Goal: Information Seeking & Learning: Learn about a topic

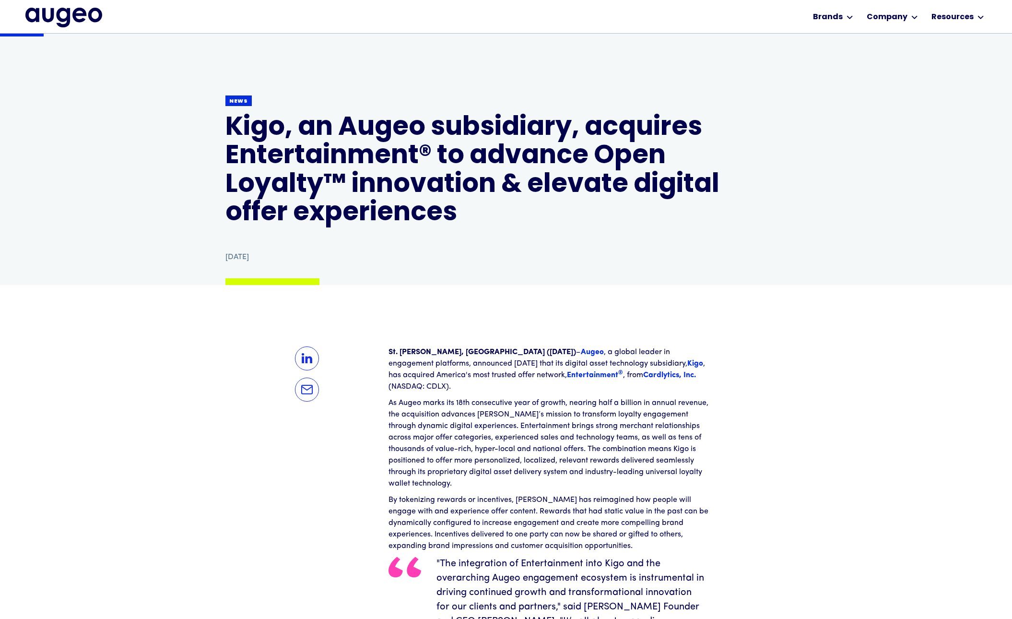
click at [567, 375] on span "Entertainment" at bounding box center [592, 375] width 51 height 8
click at [643, 375] on strong "Cardlytics, Inc." at bounding box center [669, 375] width 53 height 8
click at [506, 17] on div "Workplace solutions Employee recognition & rewards Channel Loyalty Sales incent…" at bounding box center [506, 16] width 962 height 33
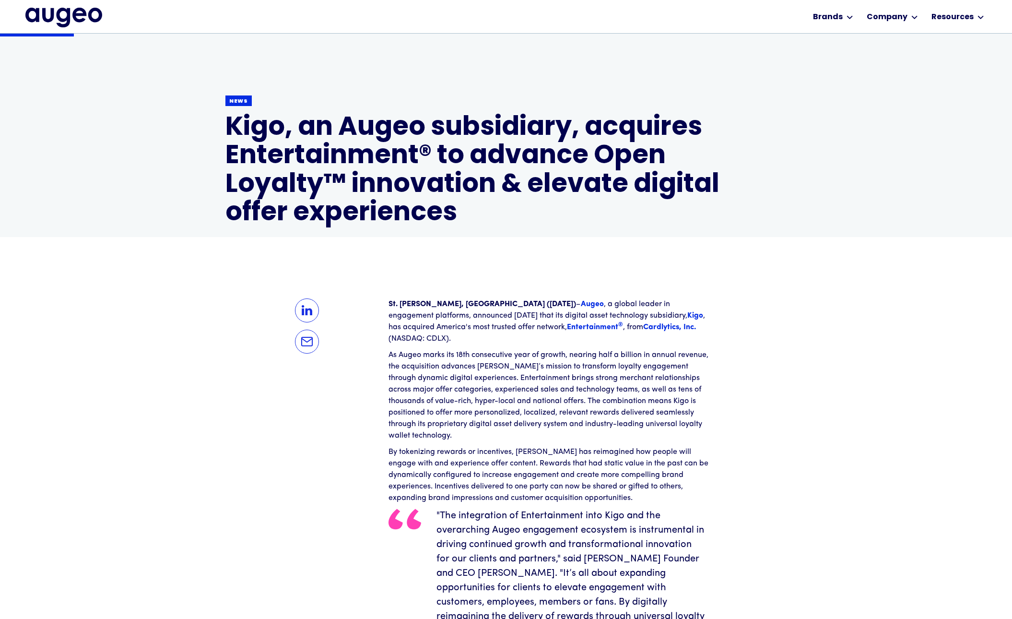
scroll to position [118, 0]
click at [307, 341] on img at bounding box center [307, 341] width 24 height 24
click at [687, 315] on strong "Kigo" at bounding box center [695, 315] width 16 height 8
click at [307, 309] on img at bounding box center [307, 310] width 24 height 24
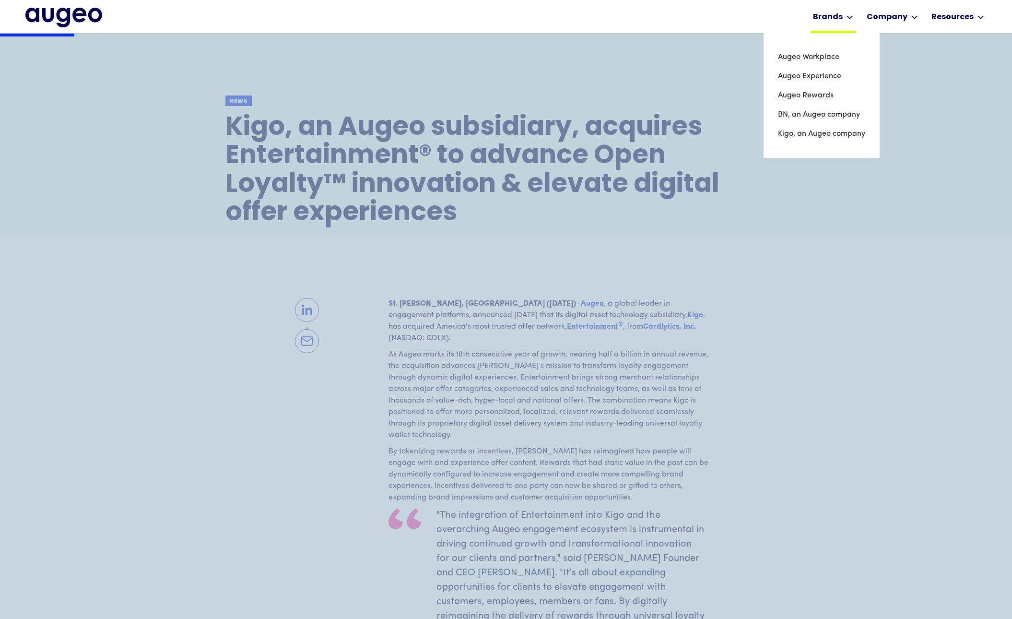
click at [833, 16] on div "Brands" at bounding box center [828, 18] width 30 height 12
